Goal: Navigation & Orientation: Find specific page/section

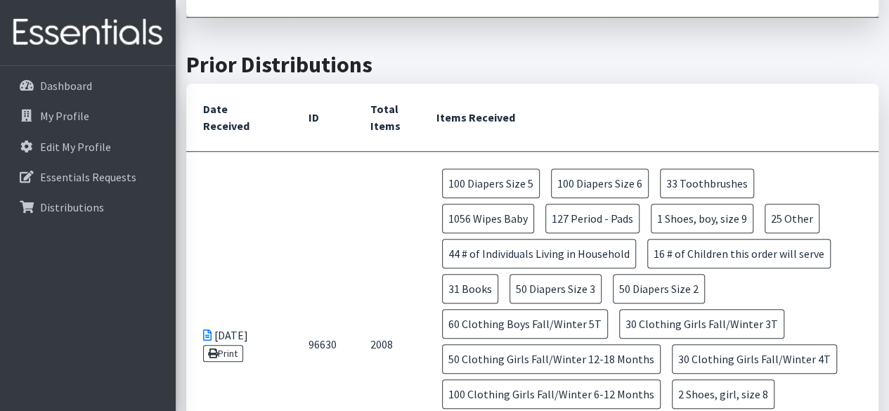
scroll to position [509, 0]
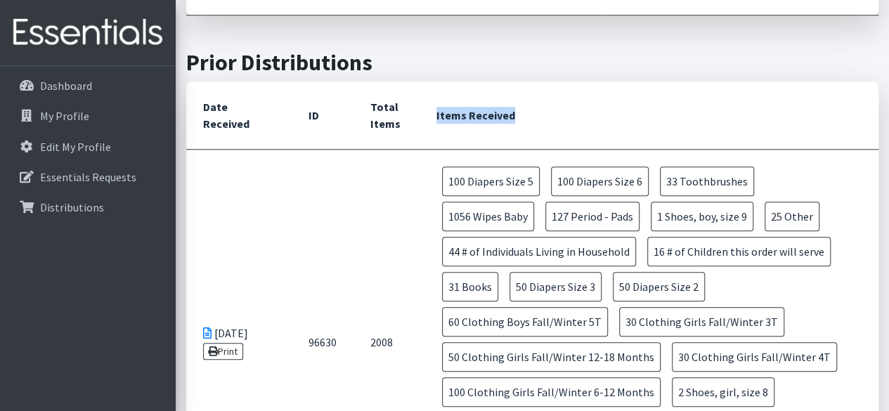
drag, startPoint x: 424, startPoint y: 101, endPoint x: 519, endPoint y: 122, distance: 97.1
click at [519, 122] on th "Items Received" at bounding box center [648, 115] width 459 height 68
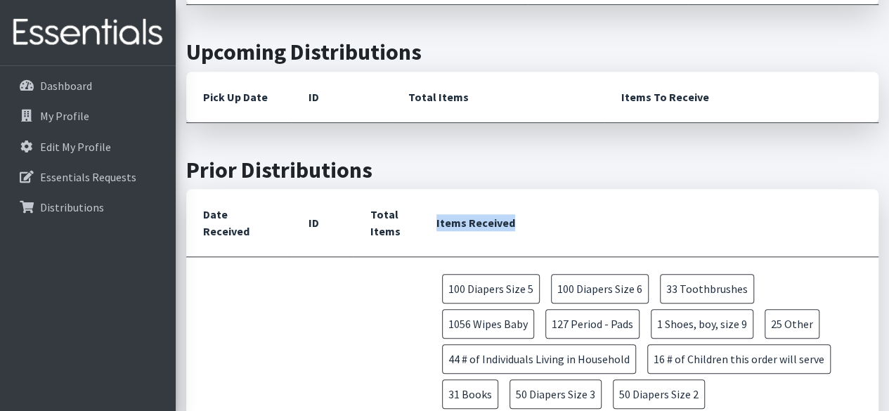
scroll to position [367, 0]
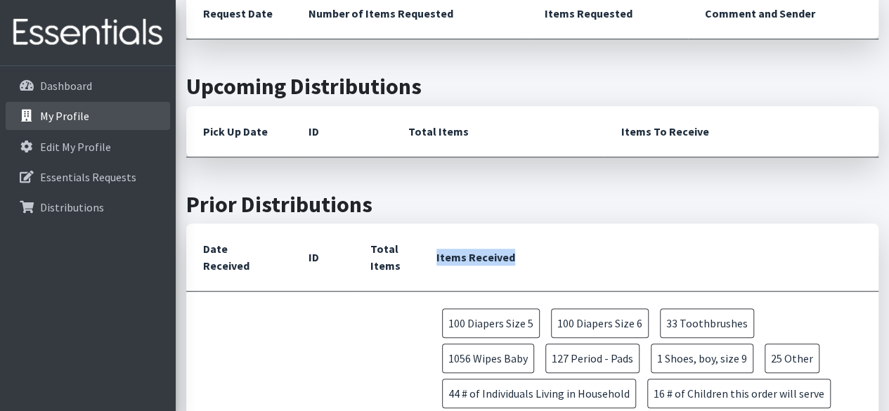
click at [59, 103] on link "My Profile" at bounding box center [88, 116] width 164 height 28
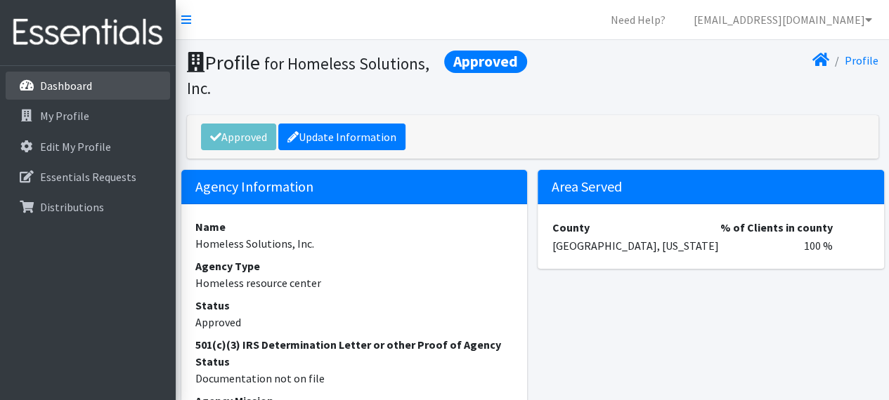
click at [108, 91] on link "Dashboard" at bounding box center [88, 86] width 164 height 28
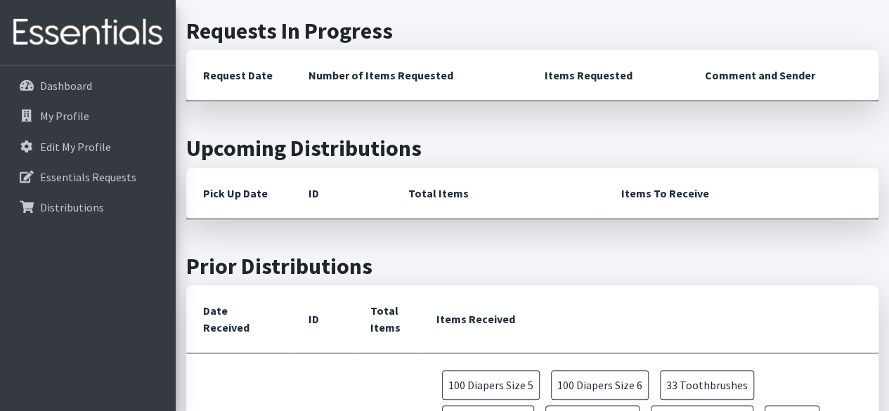
scroll to position [244, 0]
